Goal: Task Accomplishment & Management: Use online tool/utility

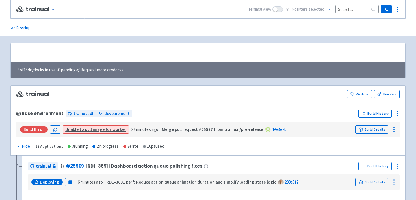
scroll to position [143, 0]
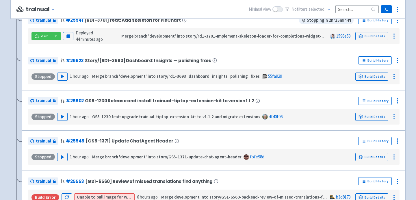
scroll to position [271, 0]
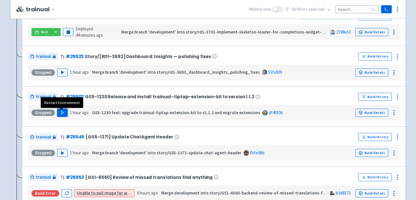
click at [61, 114] on polygon "button" at bounding box center [62, 112] width 3 height 3
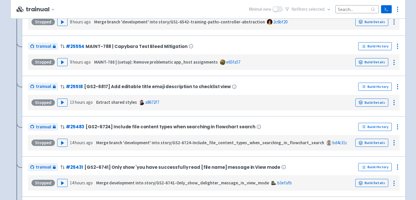
scroll to position [483, 0]
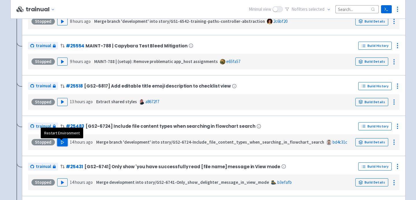
click at [61, 144] on polygon "button" at bounding box center [62, 141] width 3 height 3
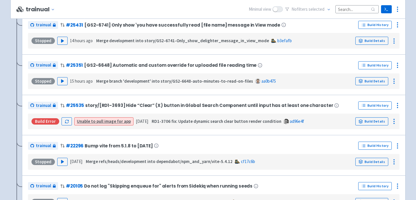
scroll to position [557, 0]
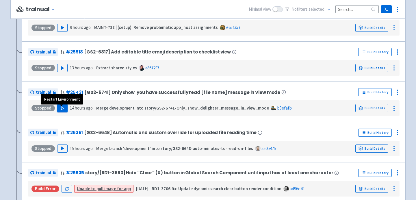
click at [61, 110] on polygon "button" at bounding box center [62, 108] width 3 height 3
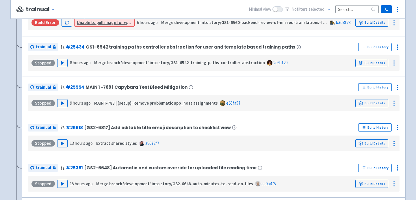
scroll to position [525, 0]
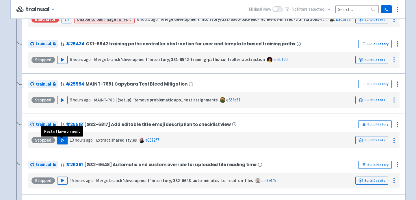
click at [63, 144] on button "Play" at bounding box center [62, 140] width 10 height 8
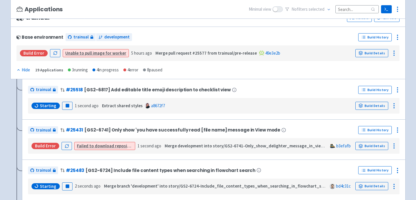
scroll to position [84, 0]
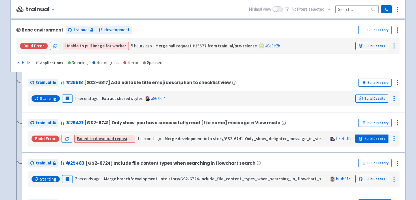
click at [370, 137] on link "Build Details" at bounding box center [372, 139] width 33 height 8
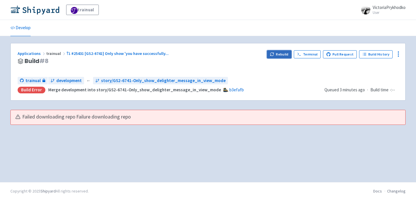
click at [284, 53] on button "Rebuild" at bounding box center [279, 54] width 25 height 8
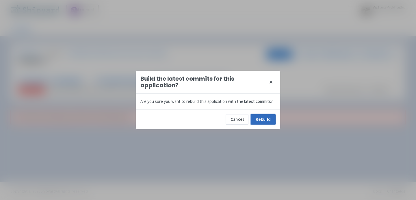
click at [259, 120] on button "Rebuild" at bounding box center [263, 119] width 25 height 10
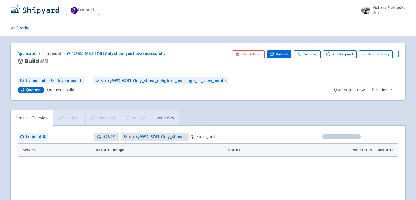
click at [49, 53] on span "trainual" at bounding box center [56, 53] width 20 height 5
click at [80, 10] on link "trainual" at bounding box center [82, 10] width 33 height 10
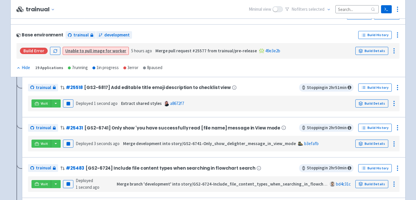
scroll to position [244, 0]
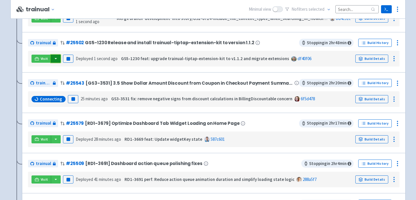
click at [56, 60] on button "button" at bounding box center [56, 59] width 10 height 8
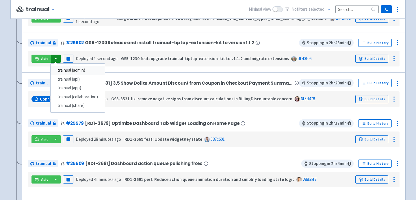
click at [68, 68] on link "trainual (admin)" at bounding box center [78, 70] width 54 height 9
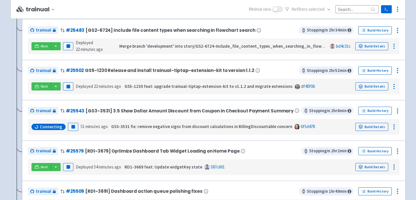
scroll to position [216, 0]
click at [53, 85] on button "button" at bounding box center [56, 87] width 10 height 8
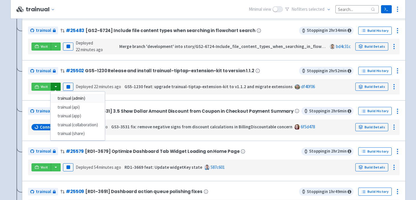
click at [73, 101] on link "trainual (admin)" at bounding box center [78, 98] width 54 height 9
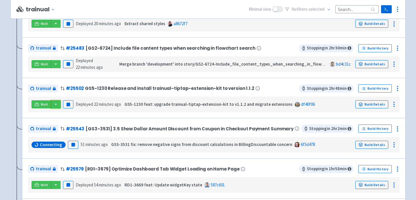
scroll to position [192, 0]
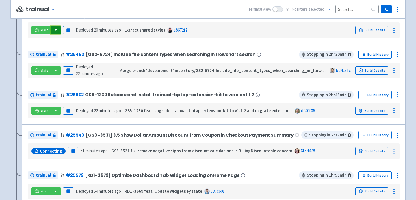
click at [53, 31] on button "button" at bounding box center [56, 30] width 10 height 8
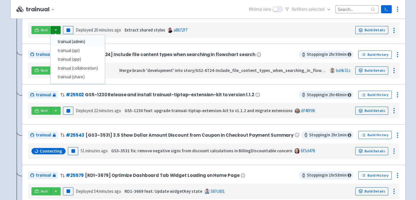
click at [71, 40] on link "trainual (admin)" at bounding box center [78, 41] width 54 height 9
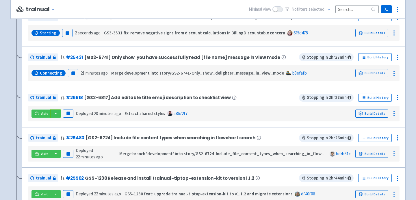
scroll to position [221, 0]
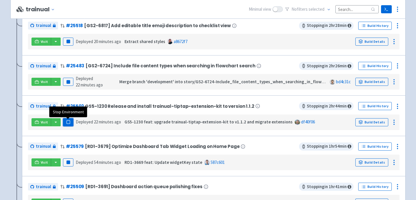
click at [66, 123] on rect "button" at bounding box center [67, 122] width 3 height 3
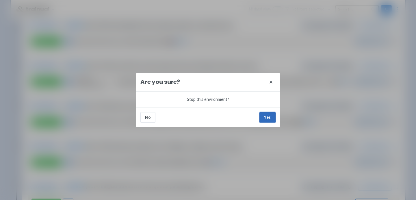
click at [267, 118] on button "Yes" at bounding box center [268, 117] width 16 height 10
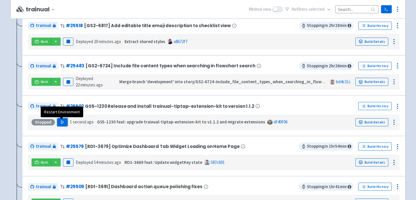
click at [62, 122] on polygon "button" at bounding box center [62, 122] width 3 height 3
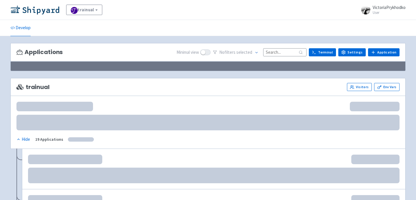
scroll to position [60, 0]
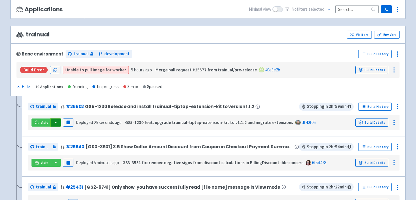
click at [54, 123] on button "button" at bounding box center [56, 123] width 10 height 8
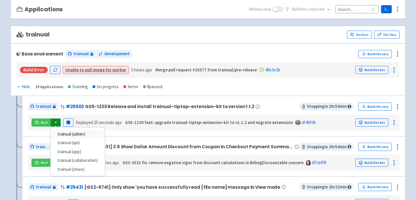
click at [64, 136] on link "trainual (admin)" at bounding box center [78, 134] width 54 height 9
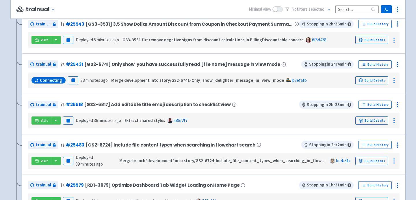
scroll to position [182, 0]
click at [56, 123] on button "button" at bounding box center [56, 121] width 10 height 8
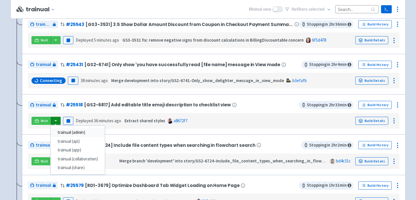
click at [58, 134] on link "trainual (admin)" at bounding box center [78, 132] width 54 height 9
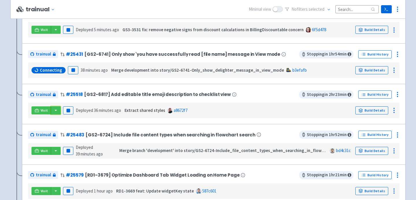
scroll to position [194, 0]
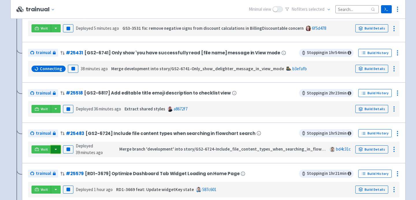
click at [56, 151] on button "button" at bounding box center [56, 149] width 10 height 8
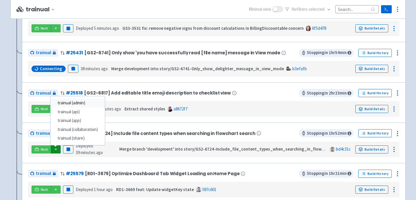
click at [73, 106] on link "trainual (admin)" at bounding box center [78, 103] width 54 height 9
